Goal: Task Accomplishment & Management: Use online tool/utility

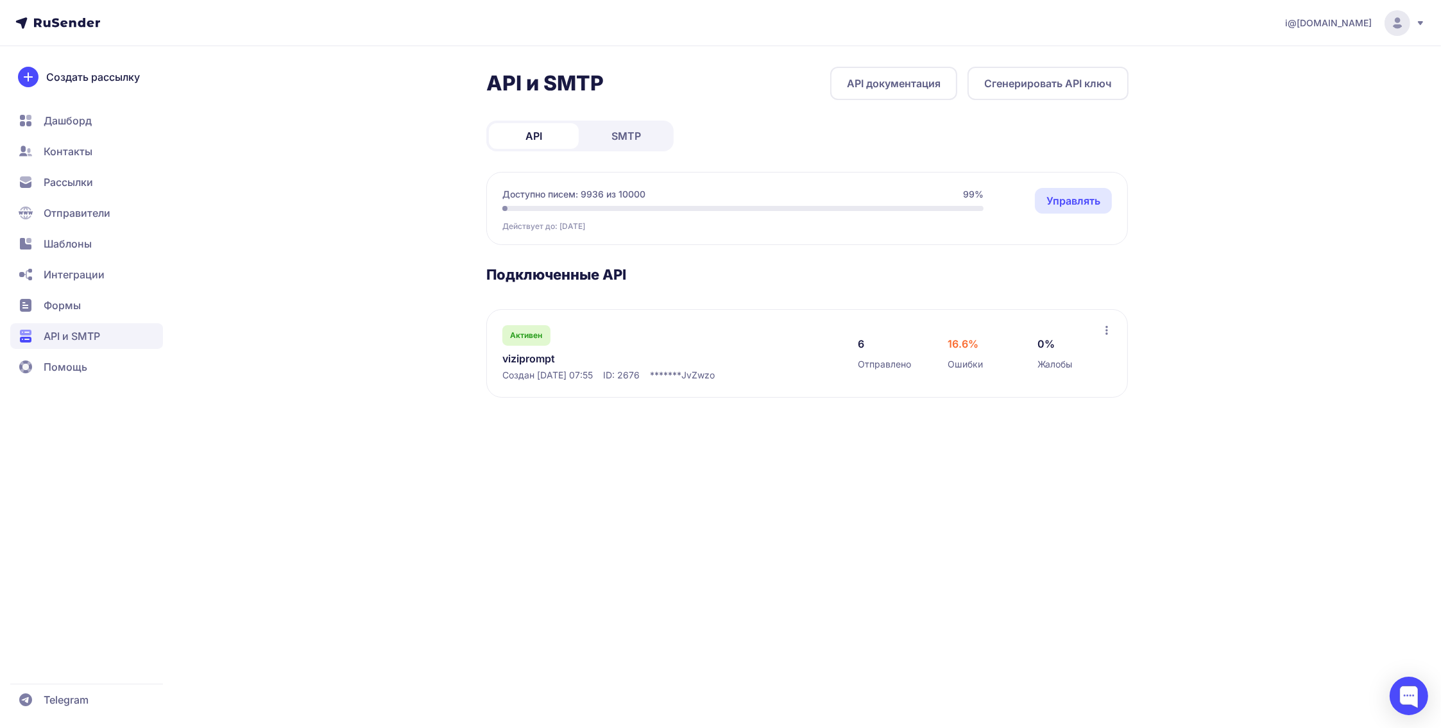
click at [619, 132] on span "SMTP" at bounding box center [627, 135] width 30 height 15
click at [585, 358] on link "Уведомления с сайта Випвирт" at bounding box center [633, 358] width 263 height 15
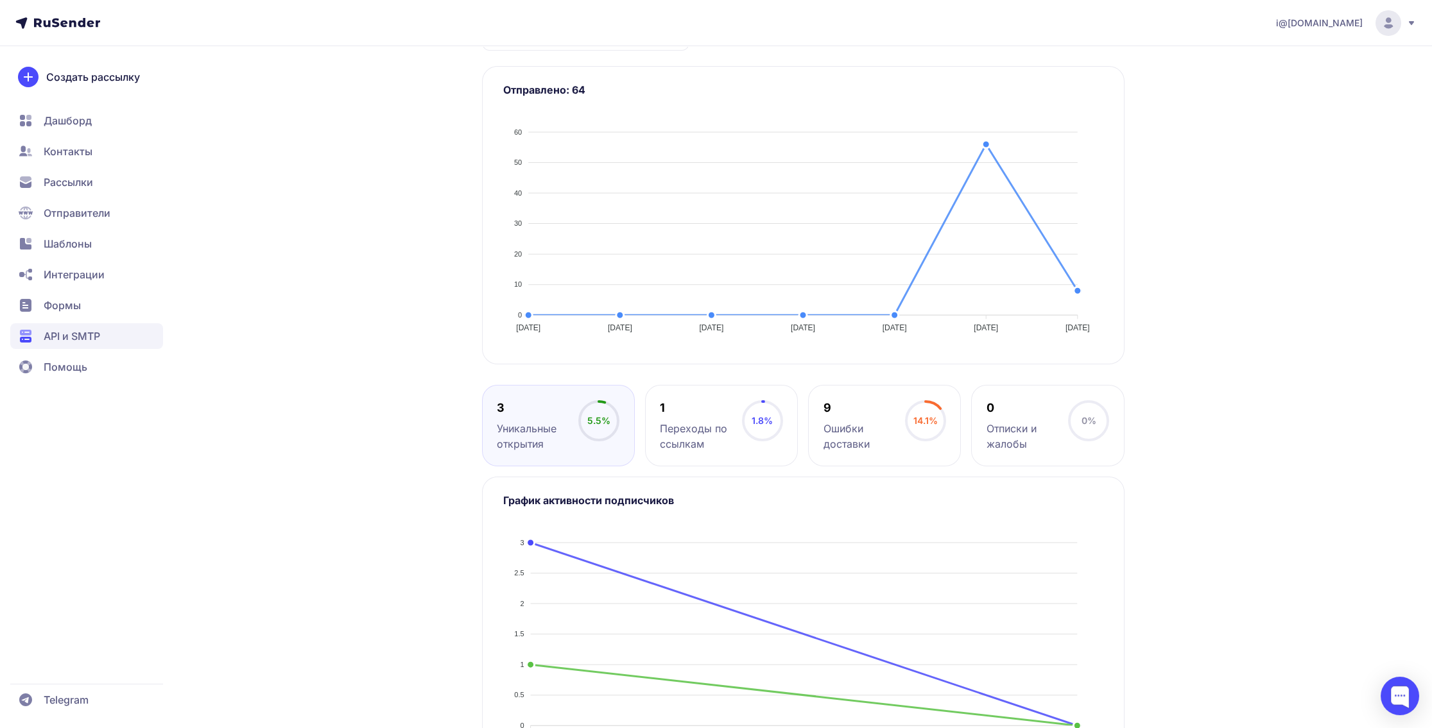
scroll to position [321, 0]
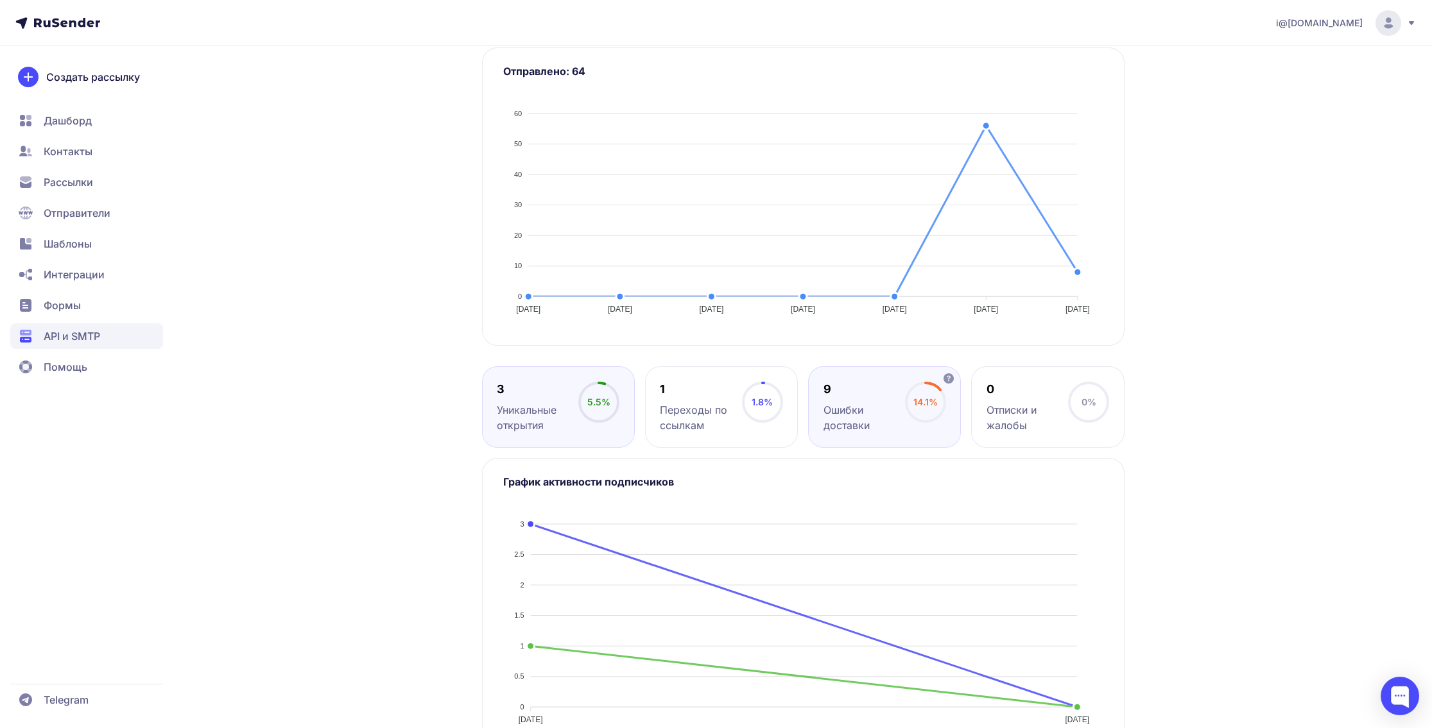
click at [842, 400] on div "9 Ошибки доставки" at bounding box center [863, 407] width 81 height 51
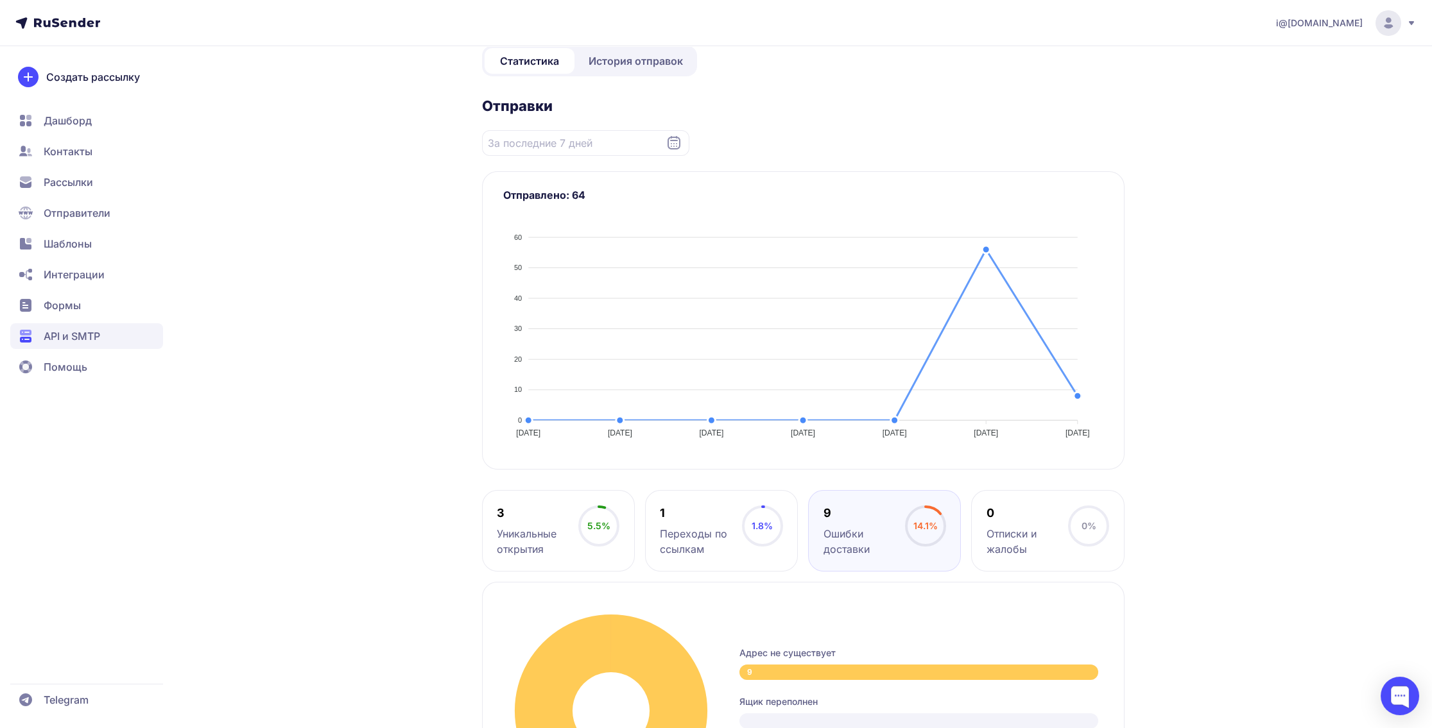
scroll to position [179, 0]
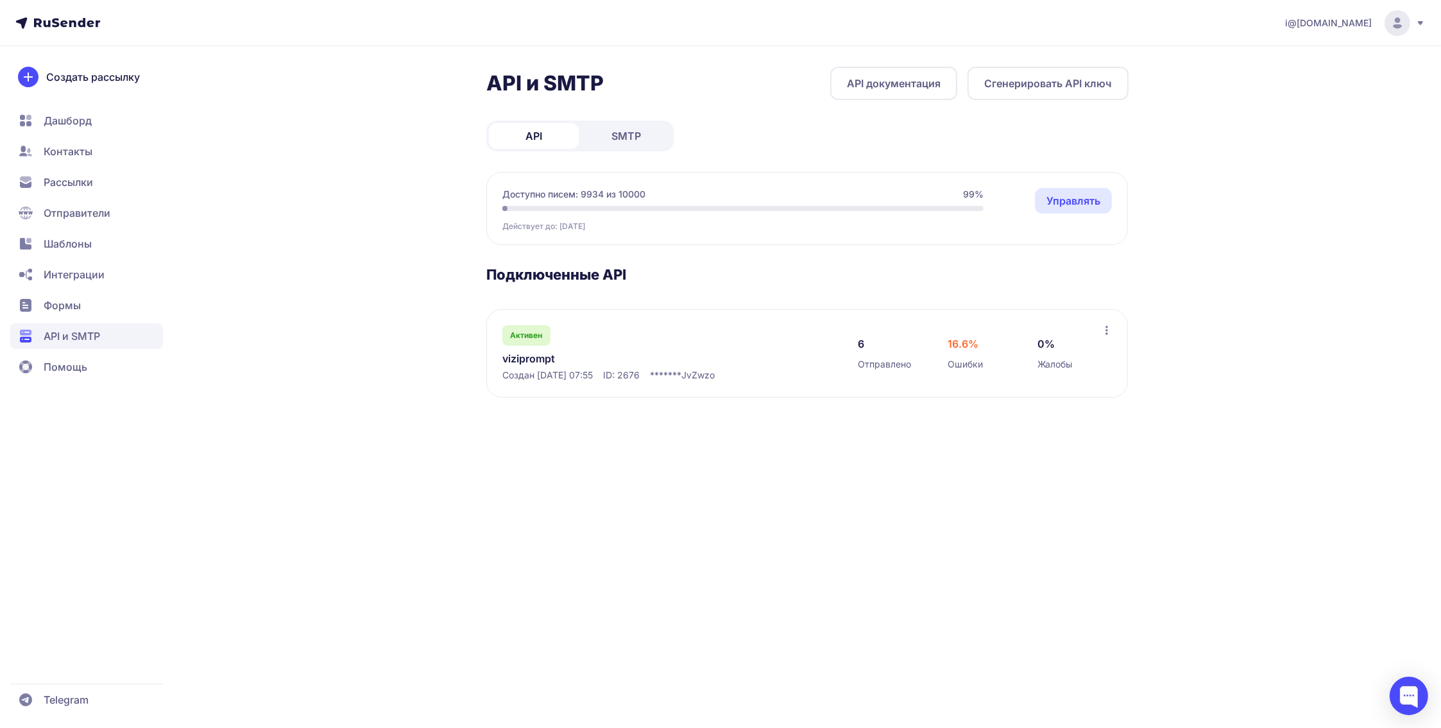
click at [645, 146] on link "SMTP" at bounding box center [626, 136] width 90 height 26
click at [581, 358] on link "Уведомления с сайта Випвирт" at bounding box center [633, 358] width 263 height 15
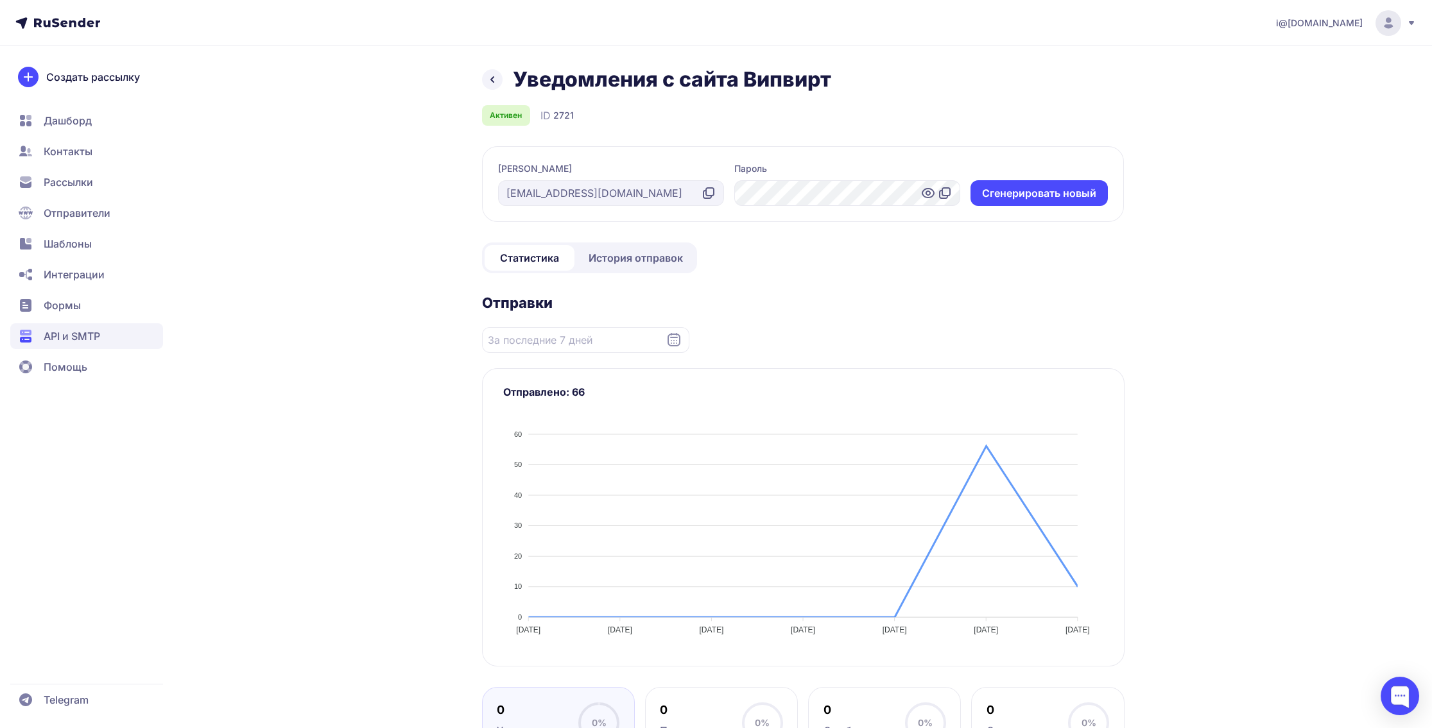
scroll to position [193, 0]
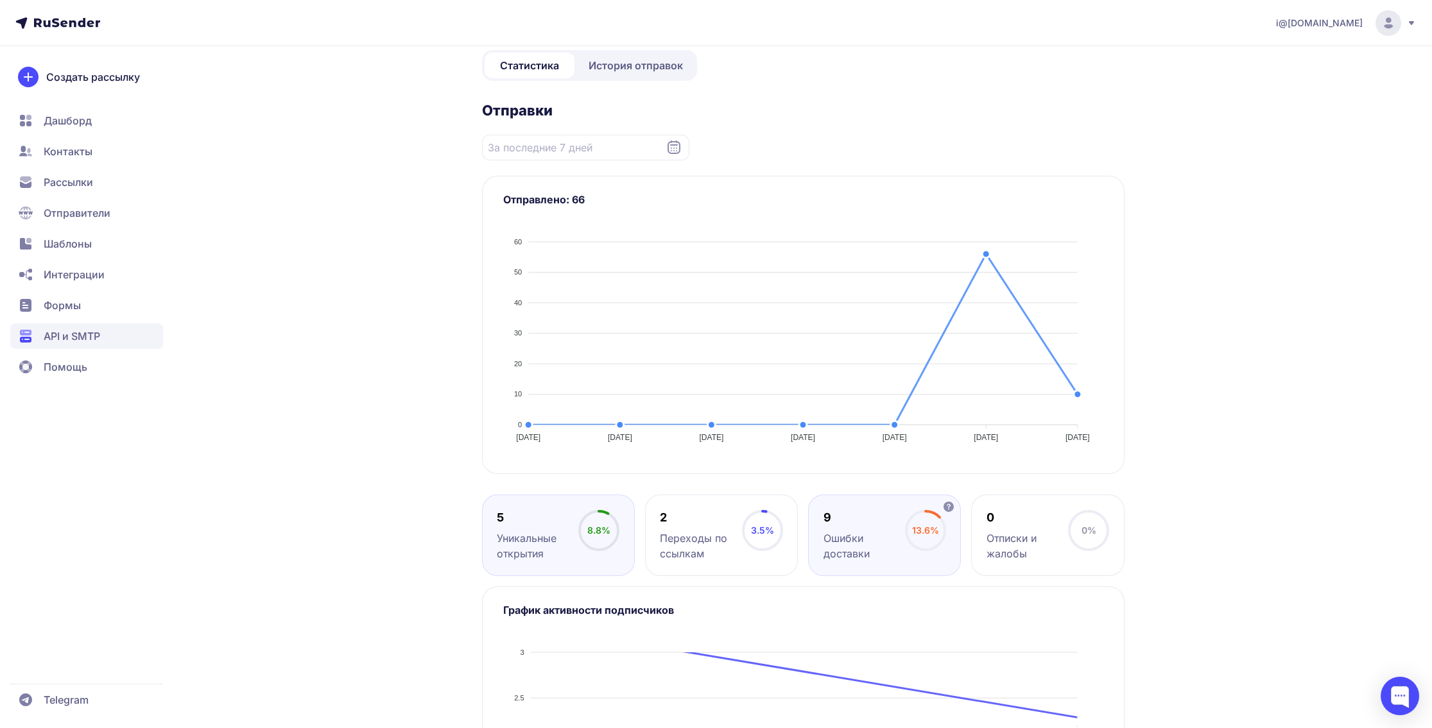
click at [875, 527] on div "9 Ошибки доставки" at bounding box center [863, 535] width 81 height 51
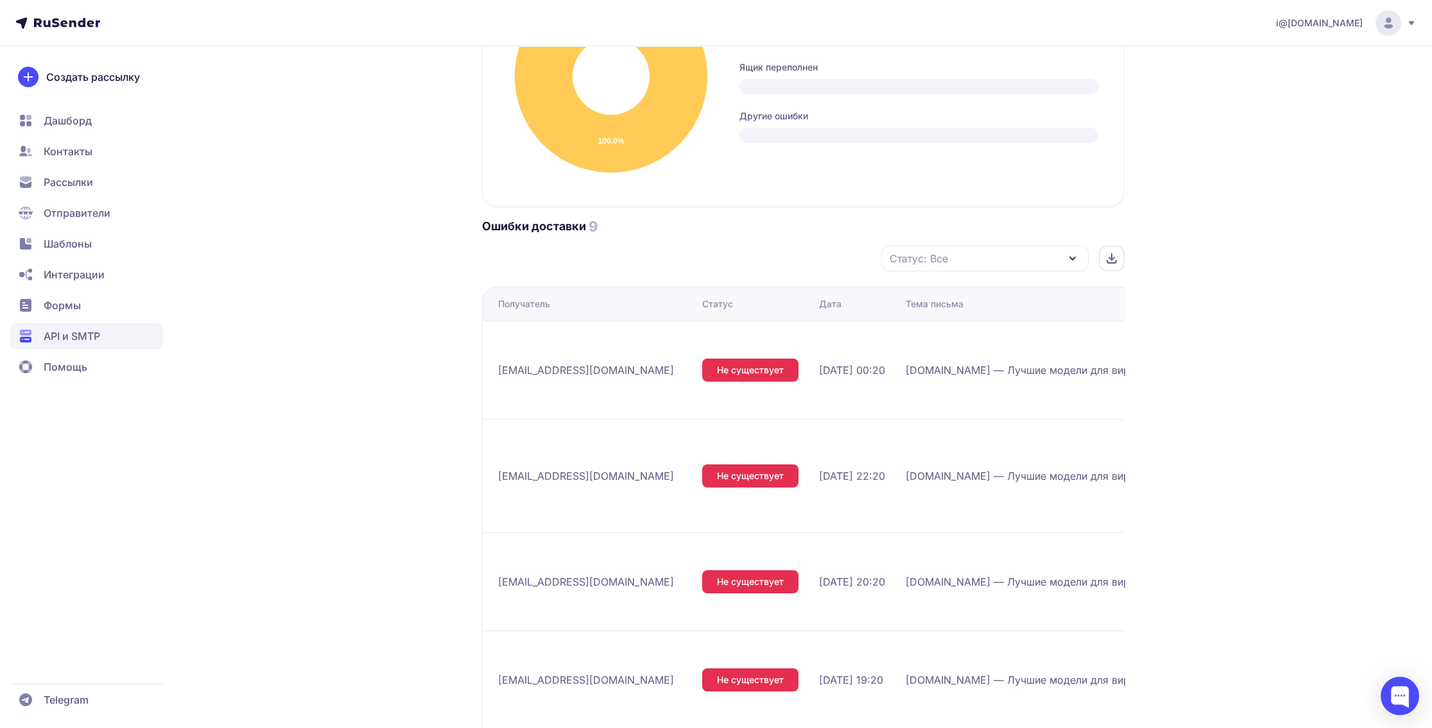
scroll to position [834, 0]
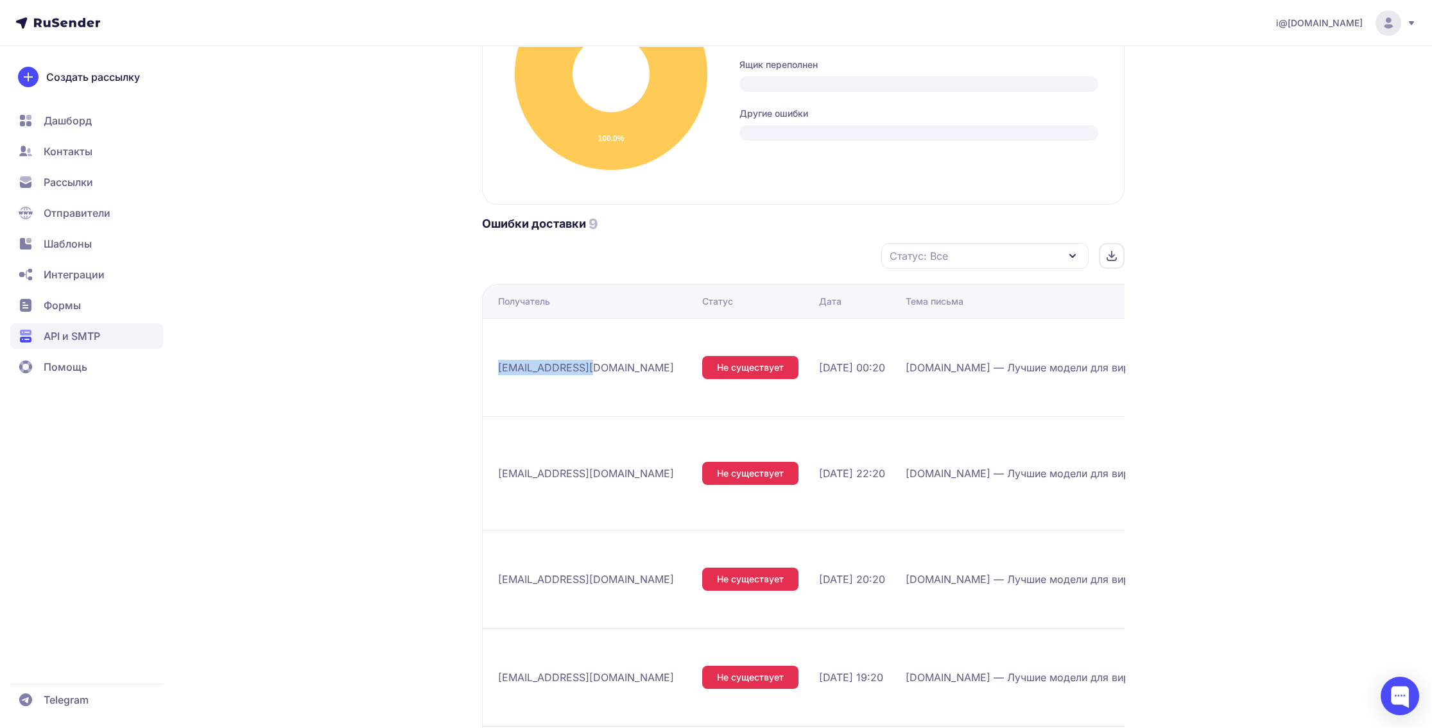
drag, startPoint x: 587, startPoint y: 361, endPoint x: 497, endPoint y: 359, distance: 90.5
click at [498, 359] on div "[EMAIL_ADDRESS][DOMAIN_NAME]" at bounding box center [595, 367] width 194 height 21
copy span "[EMAIL_ADDRESS][DOMAIN_NAME]"
drag, startPoint x: 607, startPoint y: 455, endPoint x: 499, endPoint y: 454, distance: 108.4
click at [499, 463] on div "[EMAIL_ADDRESS][DOMAIN_NAME]" at bounding box center [595, 473] width 194 height 21
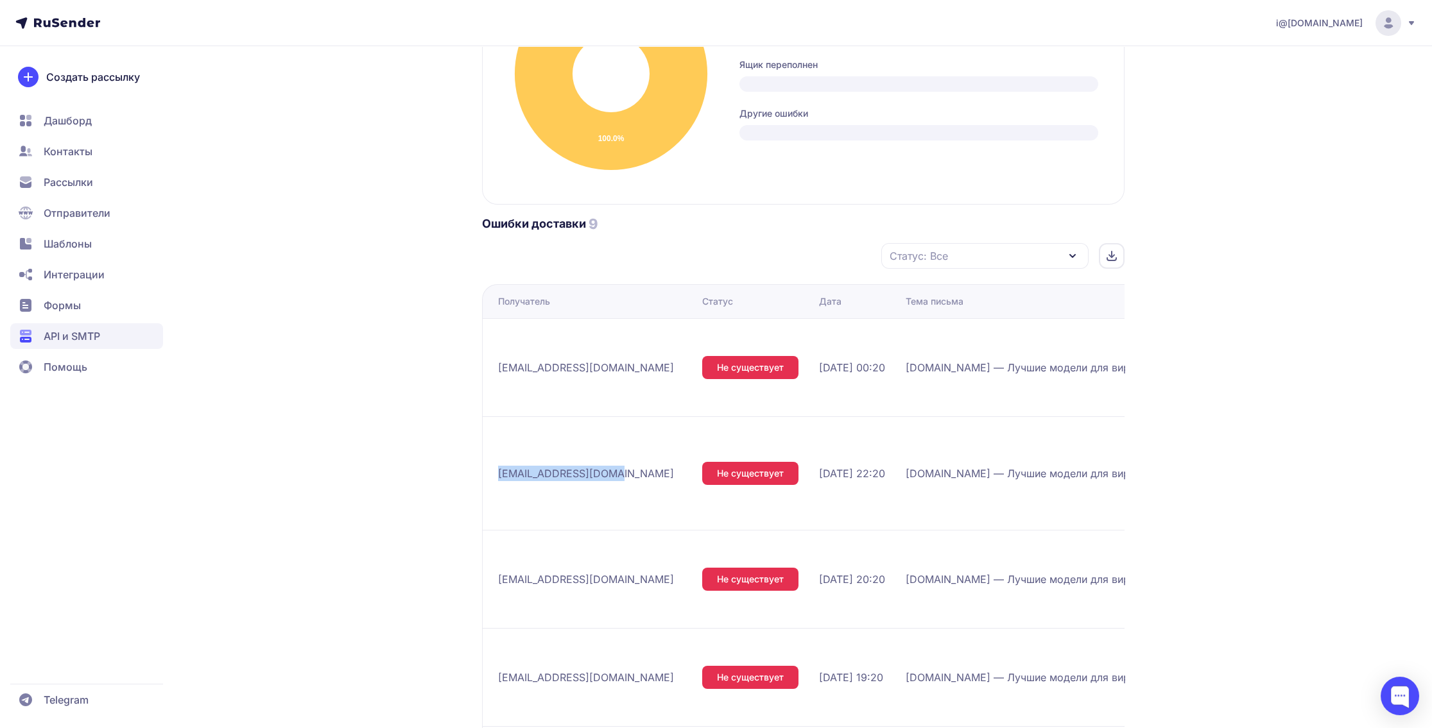
copy span "[EMAIL_ADDRESS][DOMAIN_NAME]"
drag, startPoint x: 547, startPoint y: 552, endPoint x: 499, endPoint y: 553, distance: 48.1
click at [499, 569] on div "[EMAIL_ADDRESS][DOMAIN_NAME]" at bounding box center [595, 579] width 194 height 21
copy span "[EMAIL_ADDRESS][DOMAIN_NAME]"
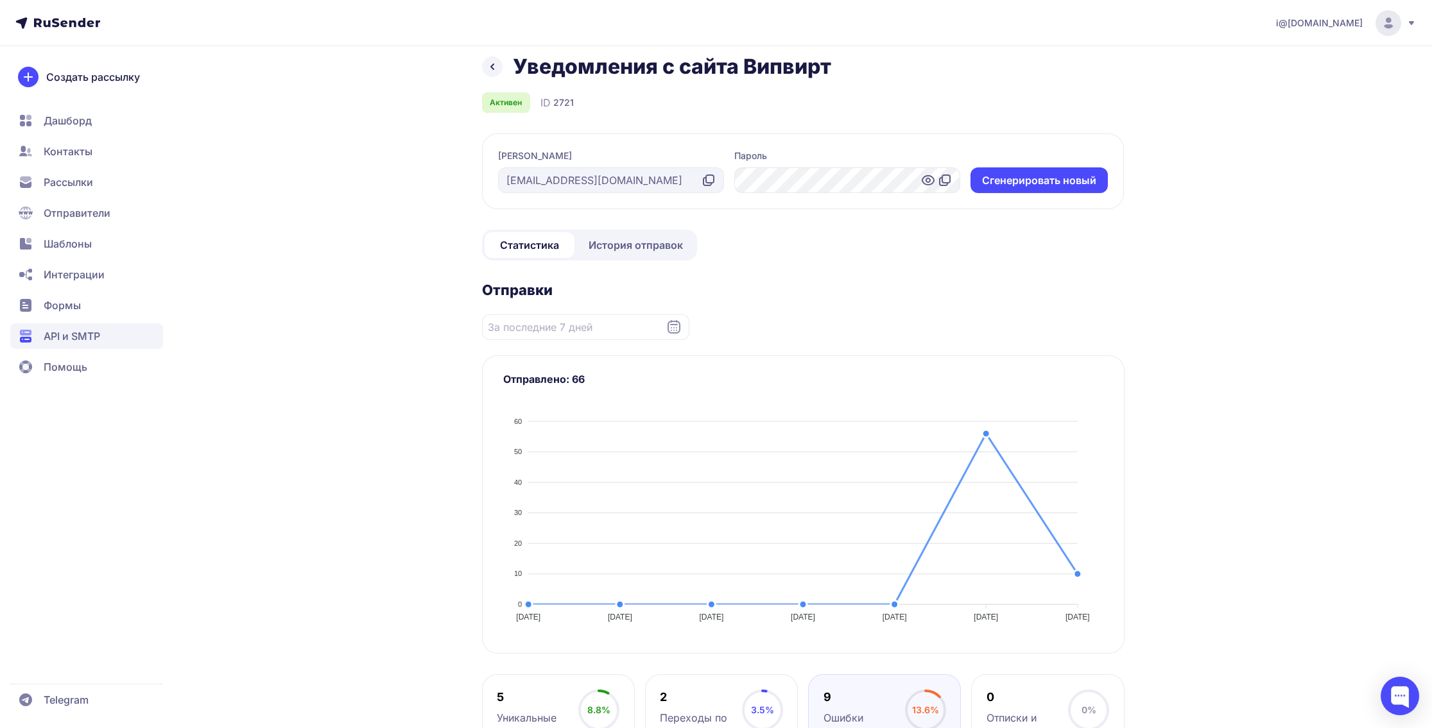
scroll to position [0, 0]
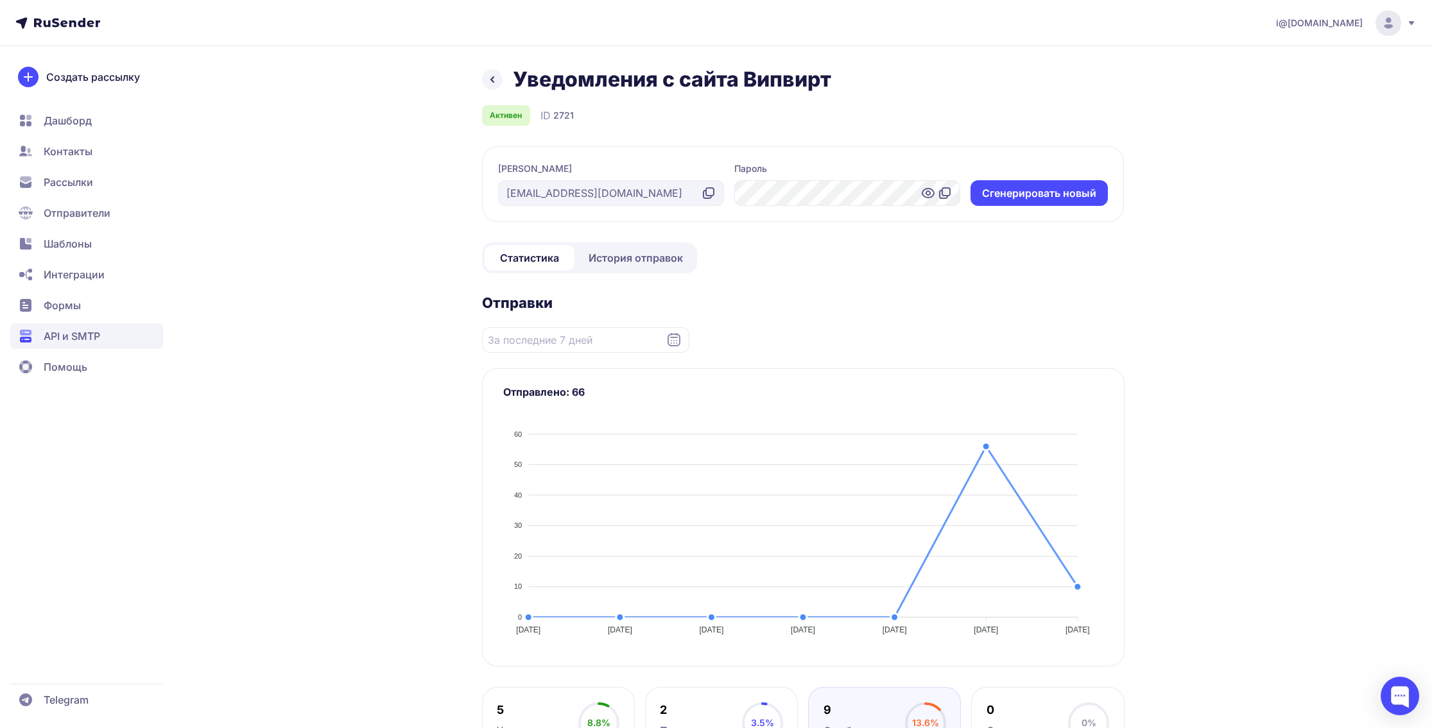
click at [488, 82] on icon at bounding box center [491, 79] width 15 height 15
